Goal: Navigation & Orientation: Find specific page/section

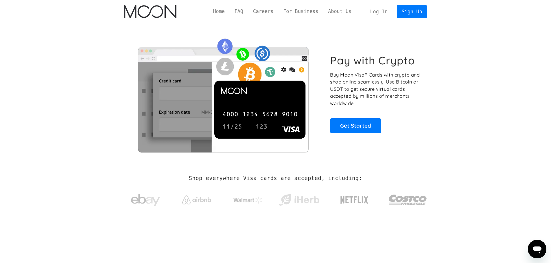
click at [489, 78] on section "Pay with Crypto Buy Moon Visa® Cards with crypto and shop online seamlessly! Us…" at bounding box center [275, 93] width 551 height 140
click at [104, 186] on section "Shop everywhere Visa cards are accepted, including:" at bounding box center [275, 194] width 551 height 61
click at [216, 13] on link "Home" at bounding box center [218, 11] width 21 height 7
click at [43, 100] on section "Pay with Crypto Buy Moon Visa® Cards with crypto and shop online seamlessly! Us…" at bounding box center [275, 93] width 551 height 140
